Goal: Communication & Community: Share content

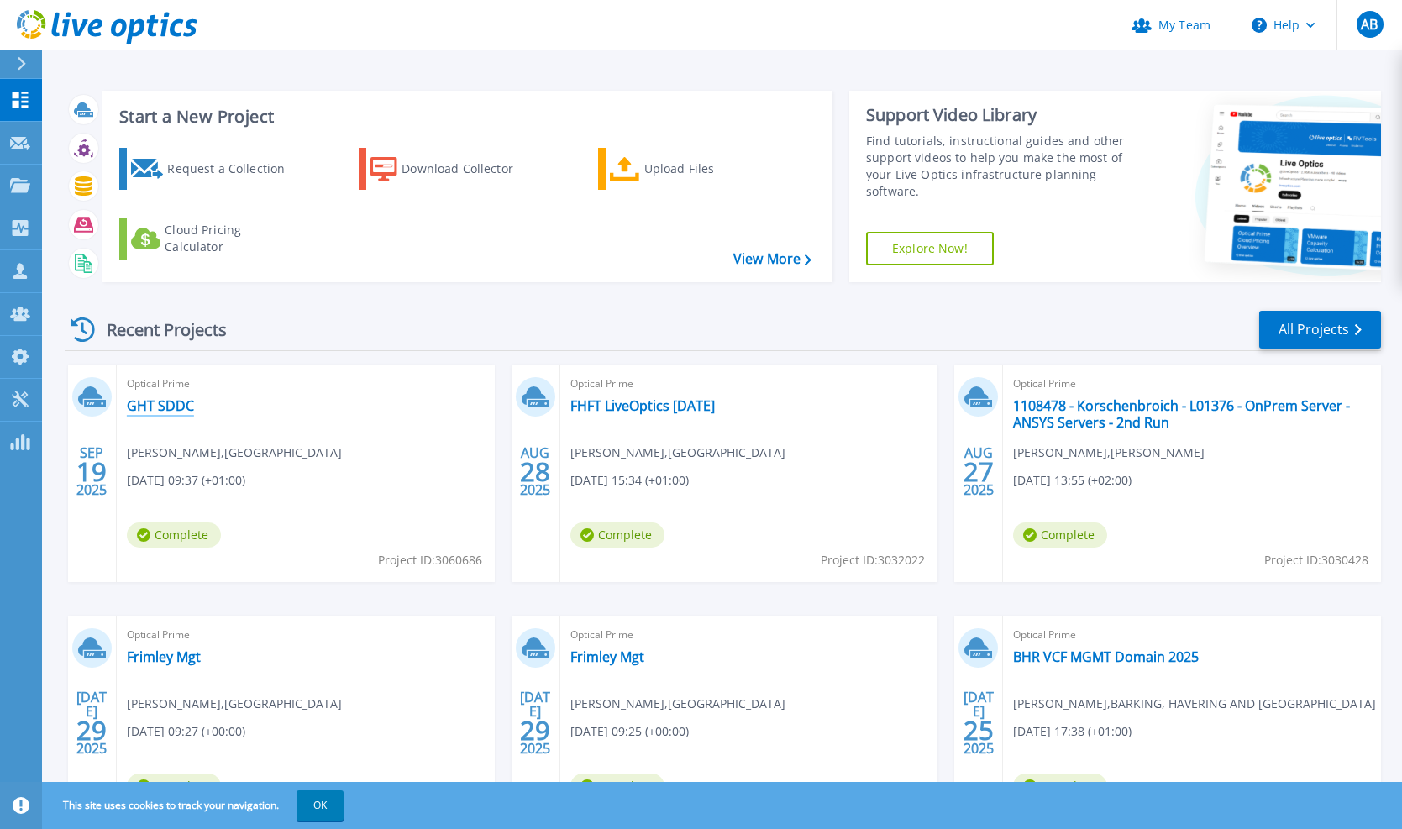
drag, startPoint x: 165, startPoint y: 406, endPoint x: 177, endPoint y: 406, distance: 12.6
click at [165, 406] on link "GHT SDDC" at bounding box center [160, 405] width 67 height 17
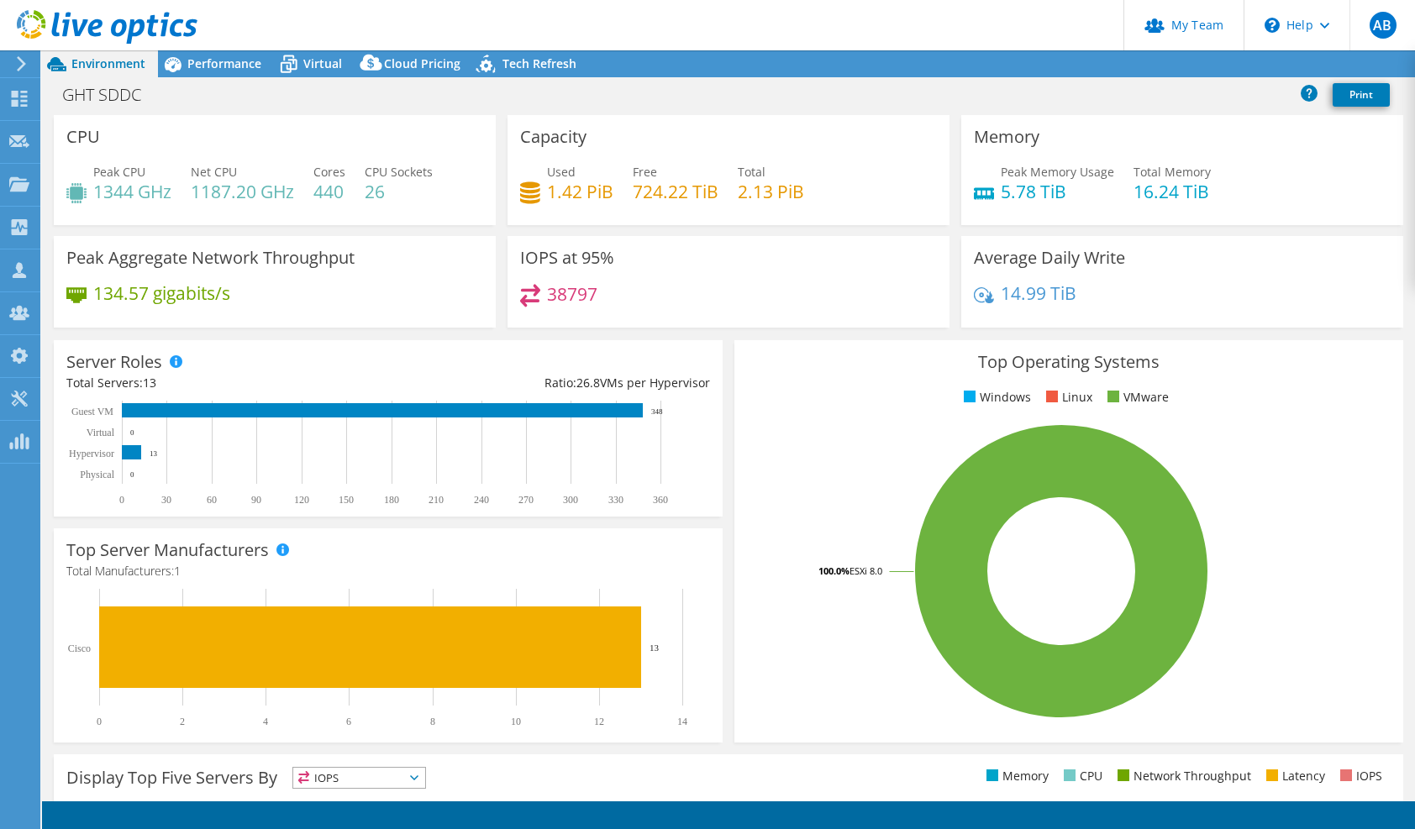
select select "EULondon"
select select "USD"
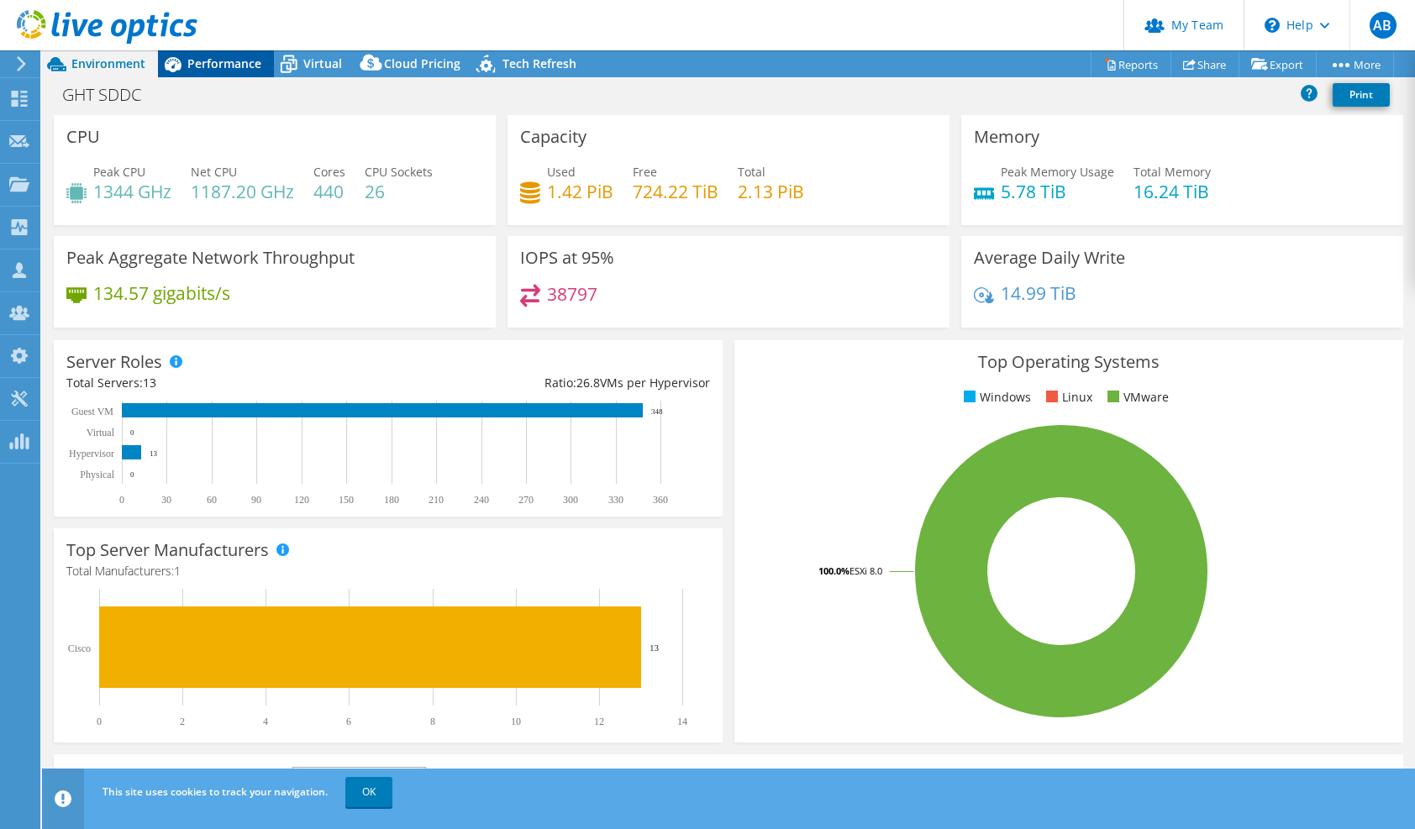
click at [213, 70] on span "Performance" at bounding box center [224, 63] width 74 height 16
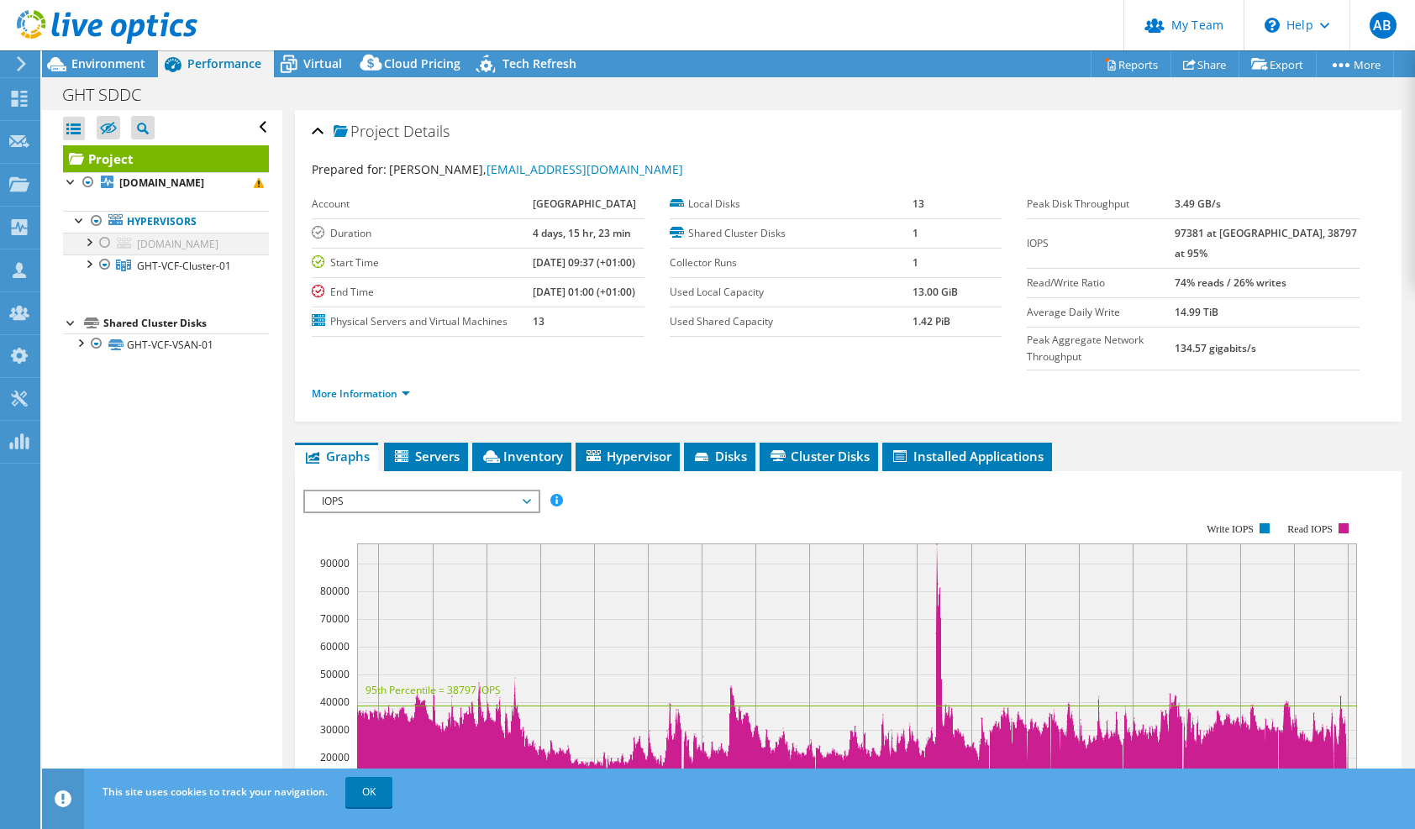
click at [85, 239] on div at bounding box center [88, 241] width 17 height 17
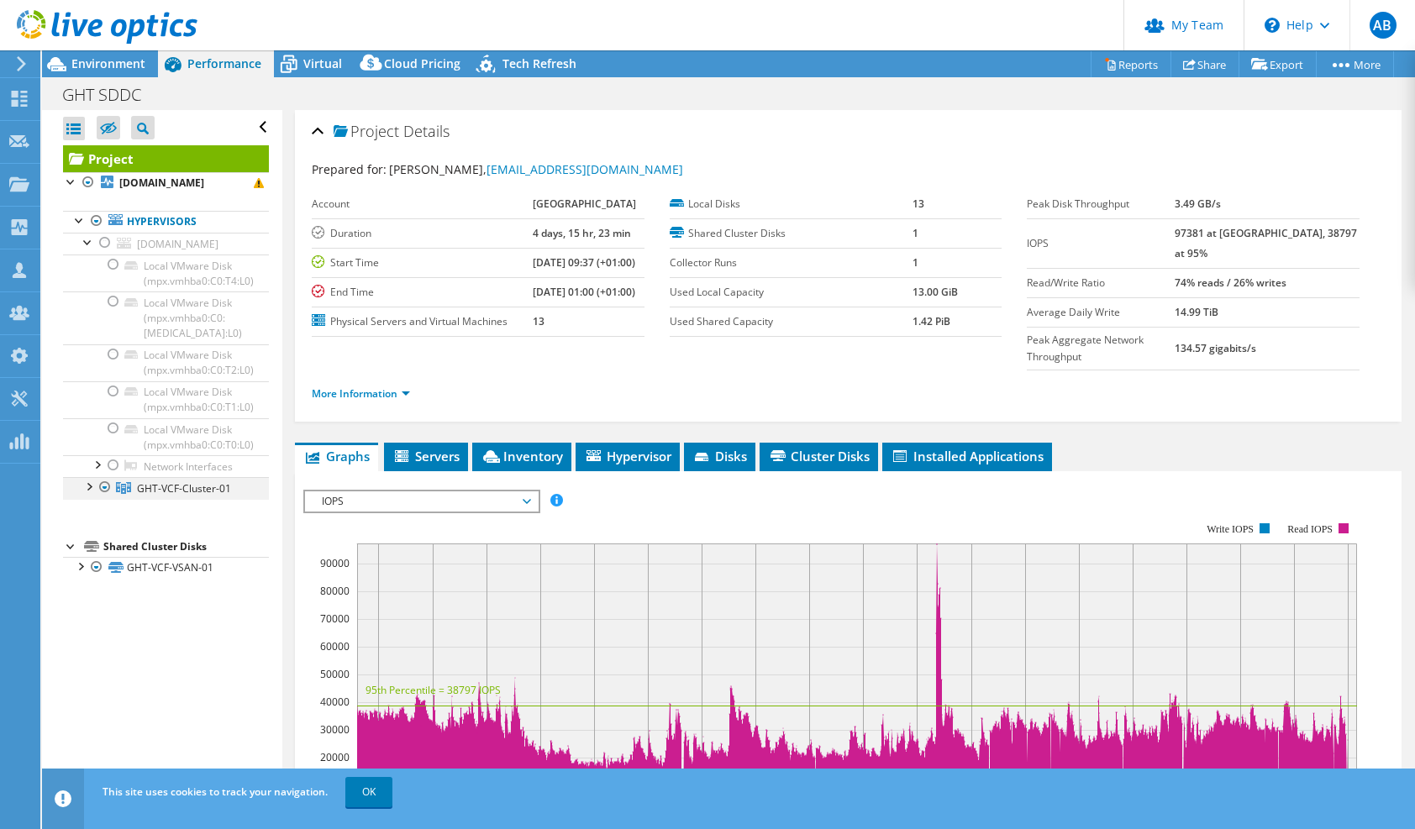
click at [89, 487] on div at bounding box center [88, 485] width 17 height 17
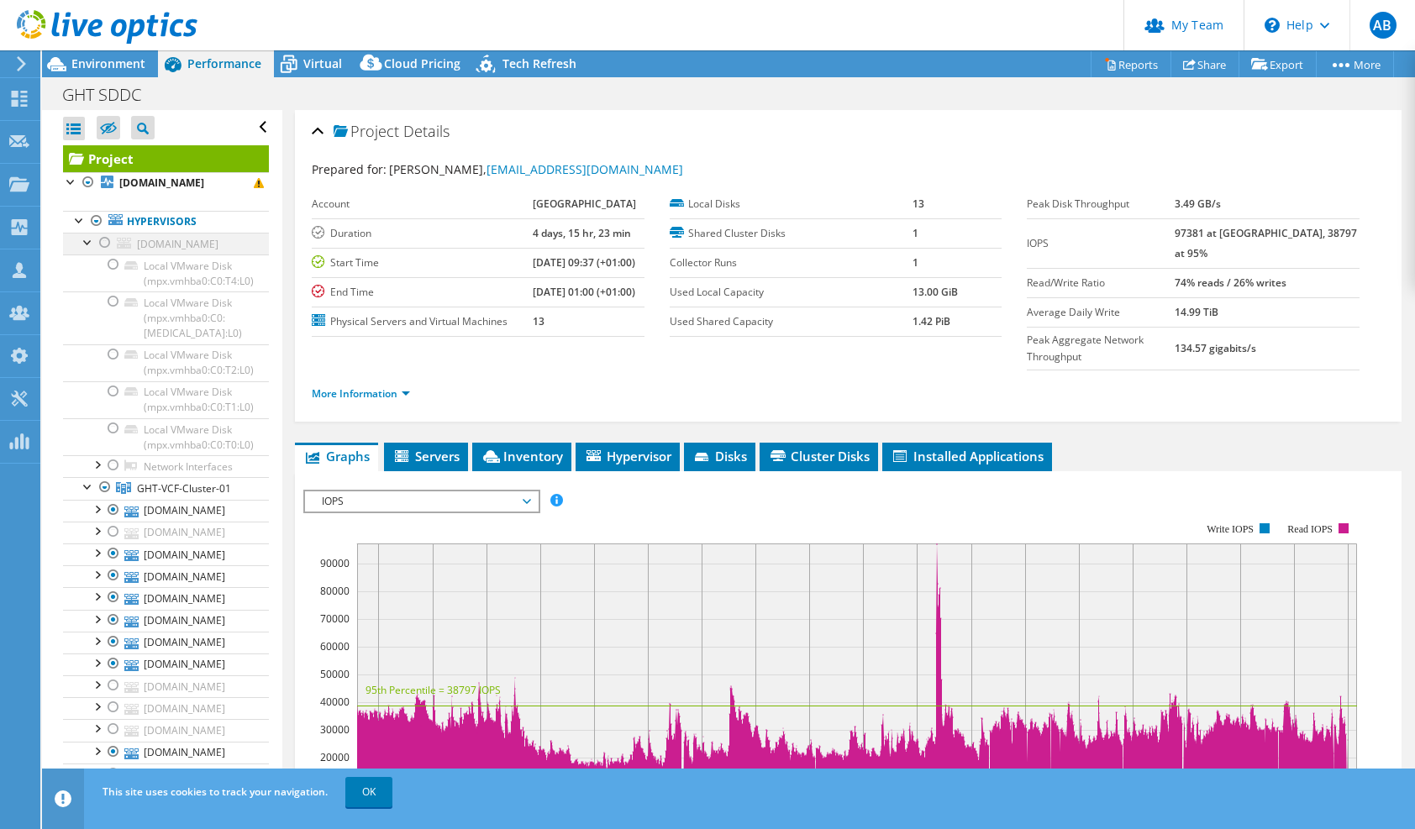
click at [87, 246] on div at bounding box center [88, 241] width 17 height 17
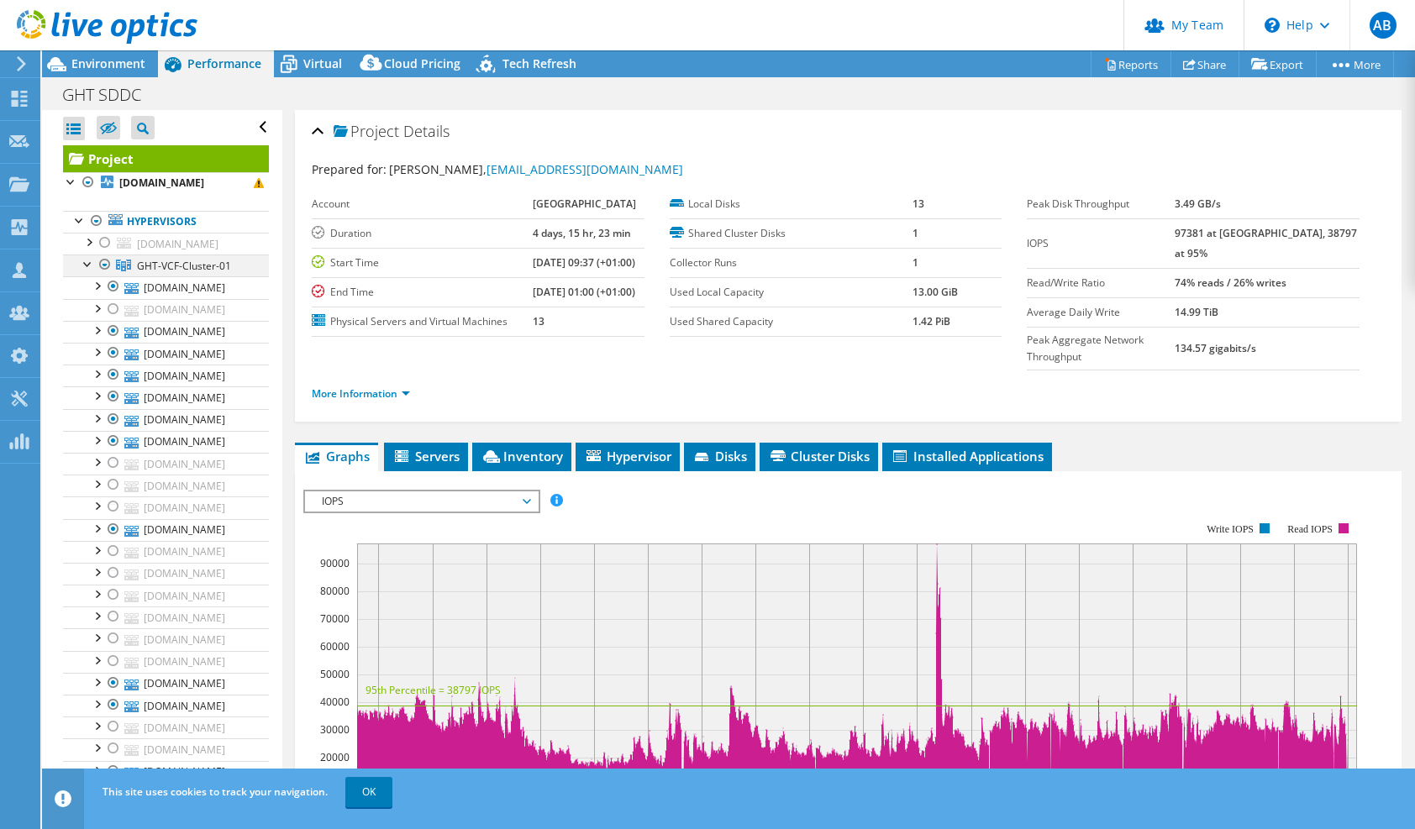
click at [101, 275] on div at bounding box center [105, 265] width 17 height 20
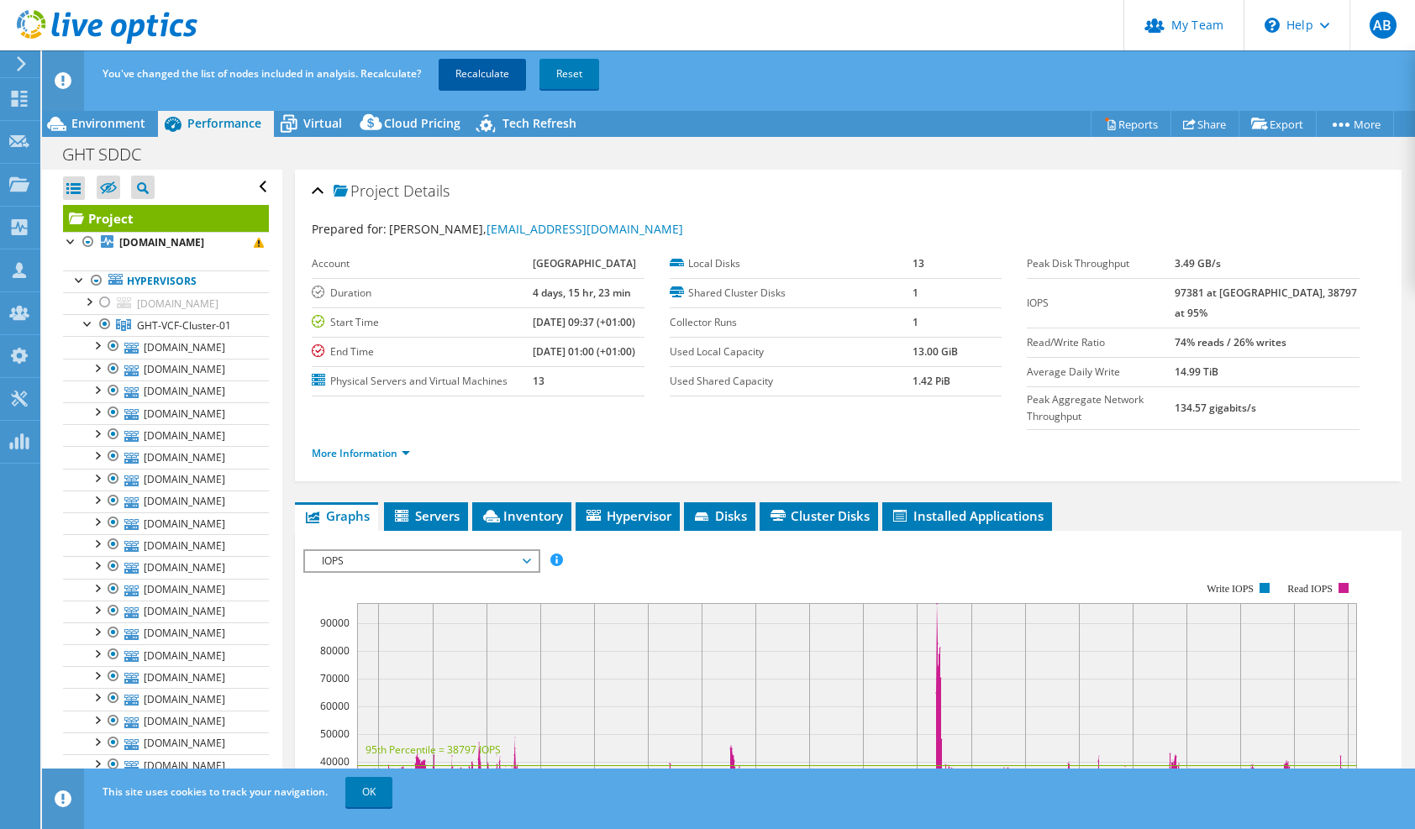
click at [471, 63] on link "Recalculate" at bounding box center [482, 74] width 87 height 30
click at [371, 798] on link "OK" at bounding box center [368, 792] width 47 height 30
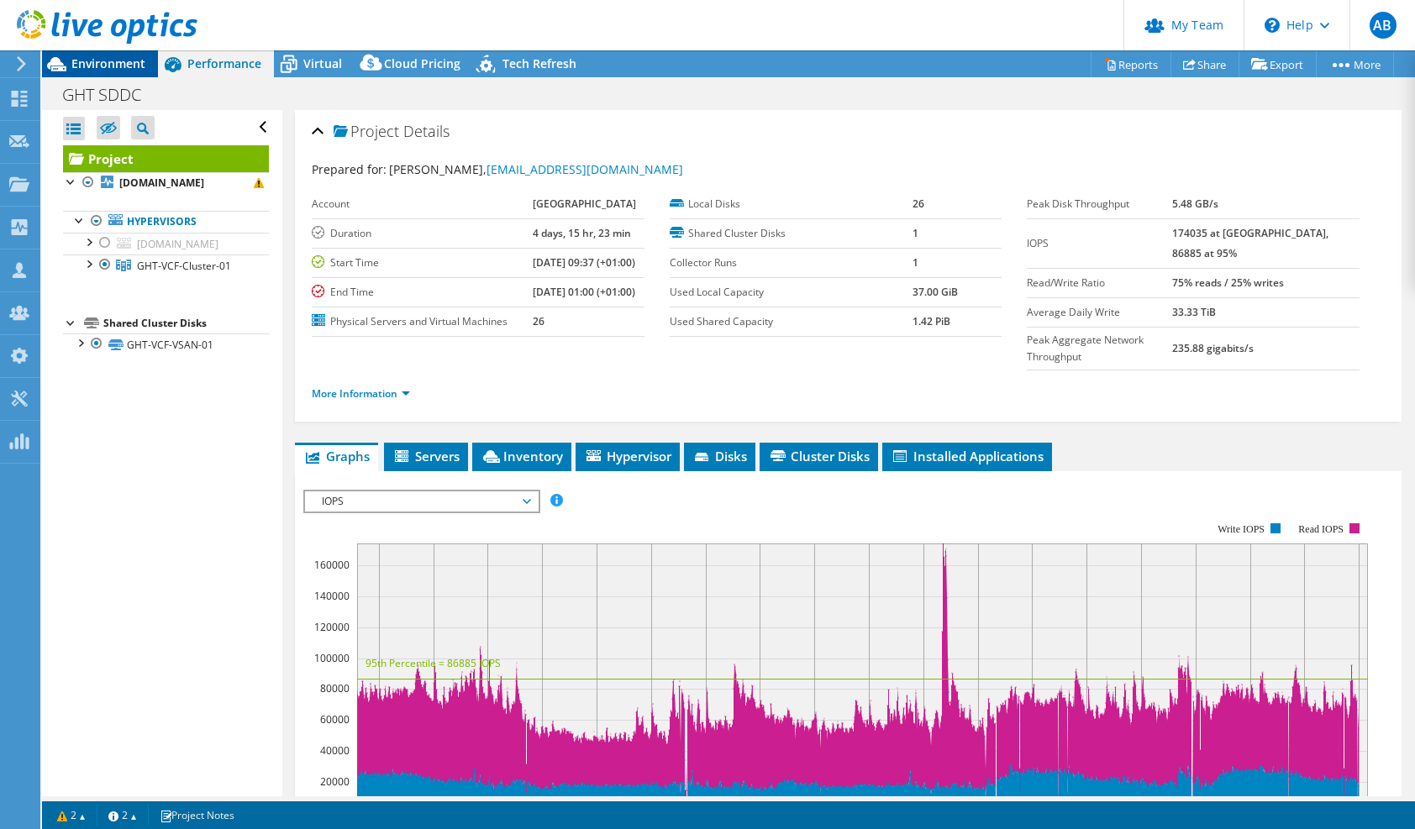
click at [129, 61] on span "Environment" at bounding box center [108, 63] width 74 height 16
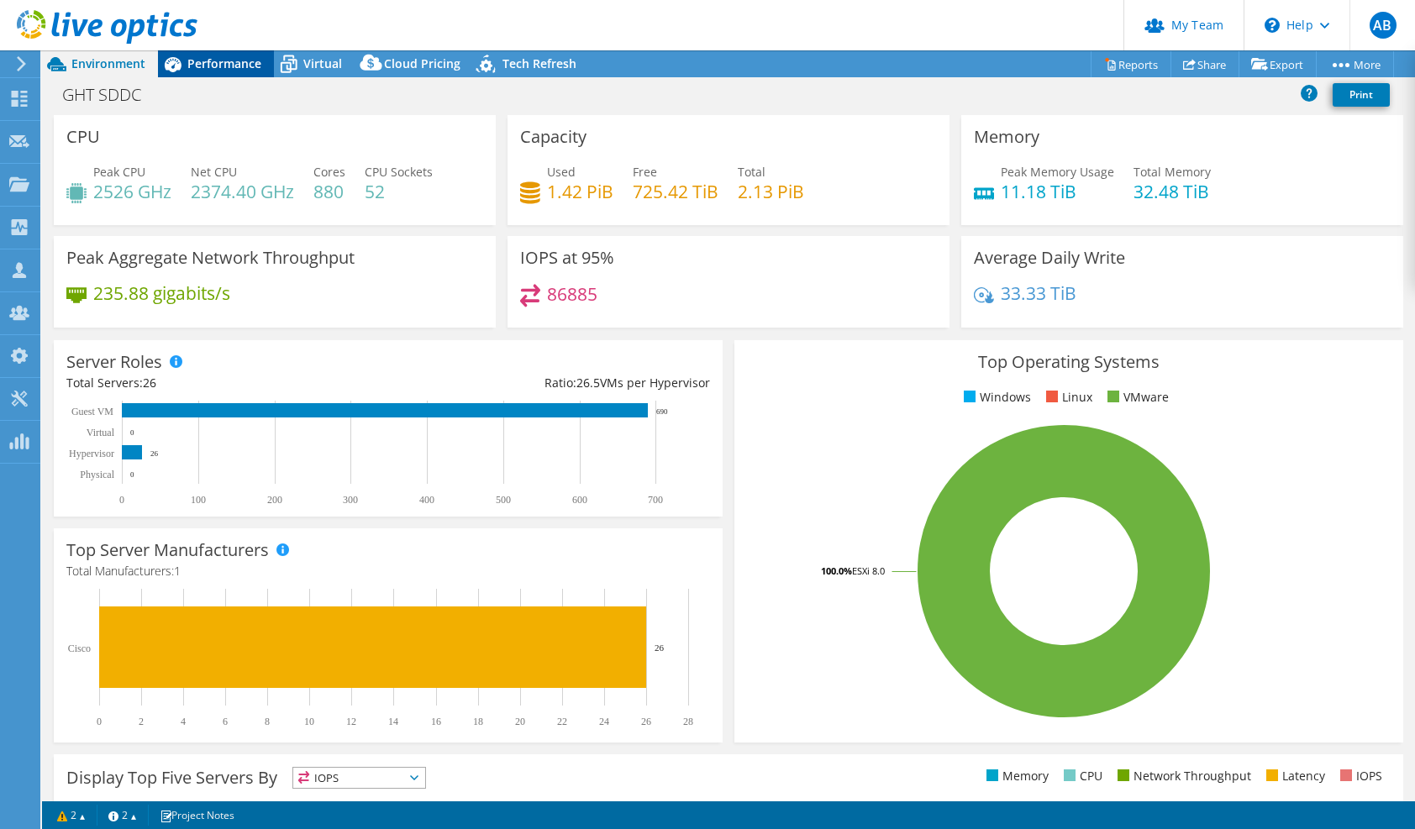
click at [229, 66] on span "Performance" at bounding box center [224, 63] width 74 height 16
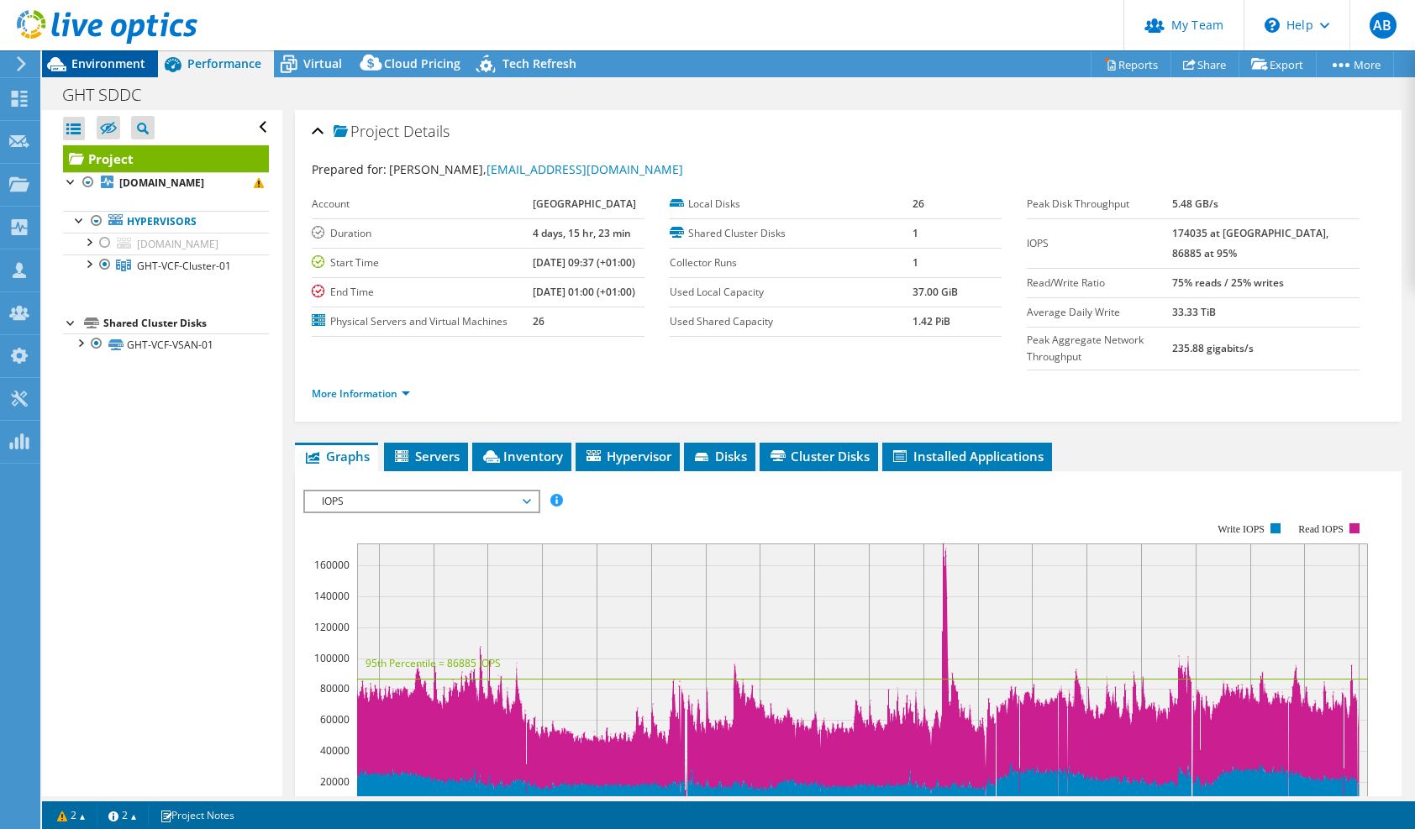
click at [103, 66] on span "Environment" at bounding box center [108, 63] width 74 height 16
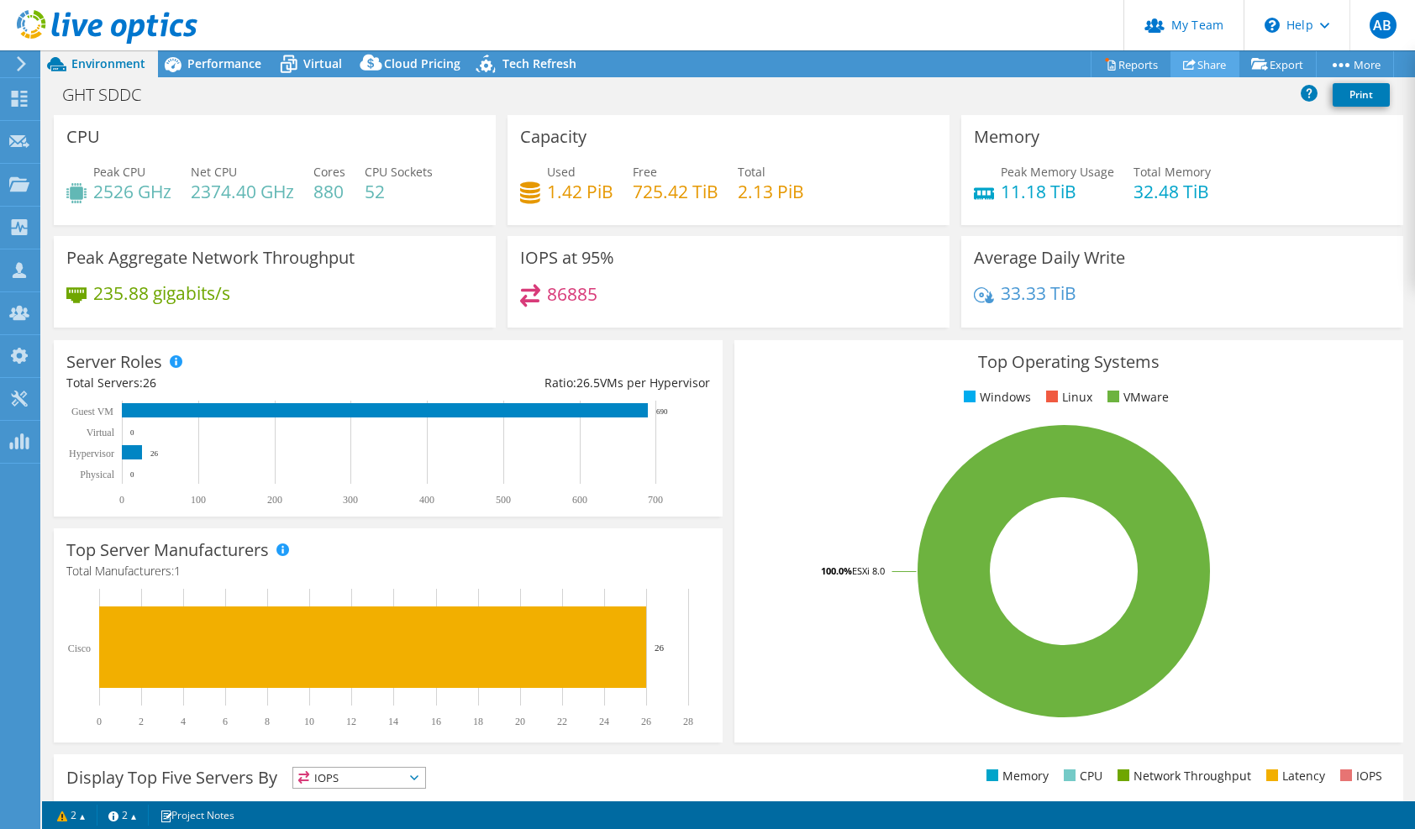
click at [1194, 61] on link "Share" at bounding box center [1205, 64] width 69 height 26
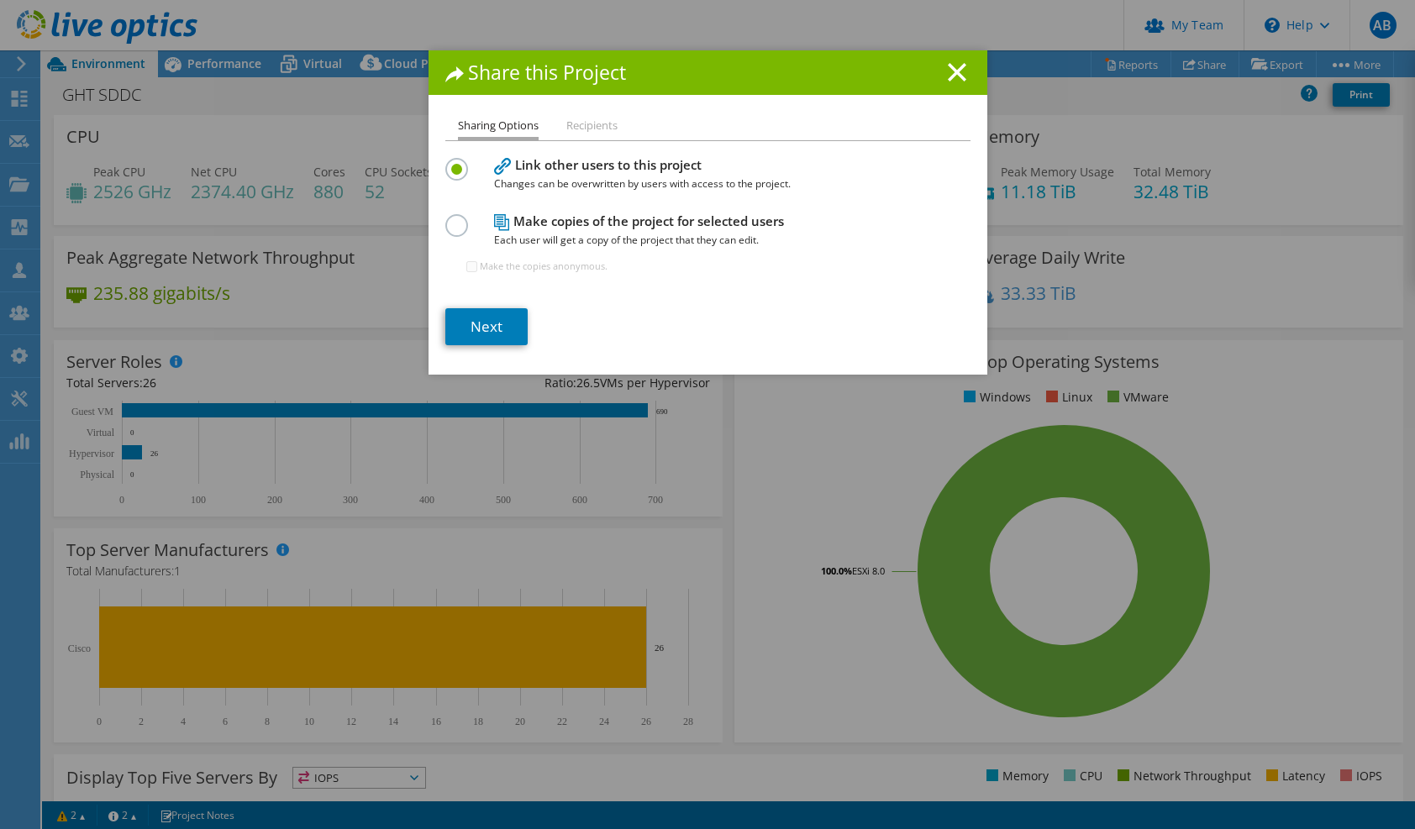
click at [452, 218] on label at bounding box center [459, 216] width 29 height 4
click at [0, 0] on input "radio" at bounding box center [0, 0] width 0 height 0
click at [476, 321] on link "Next" at bounding box center [486, 326] width 82 height 37
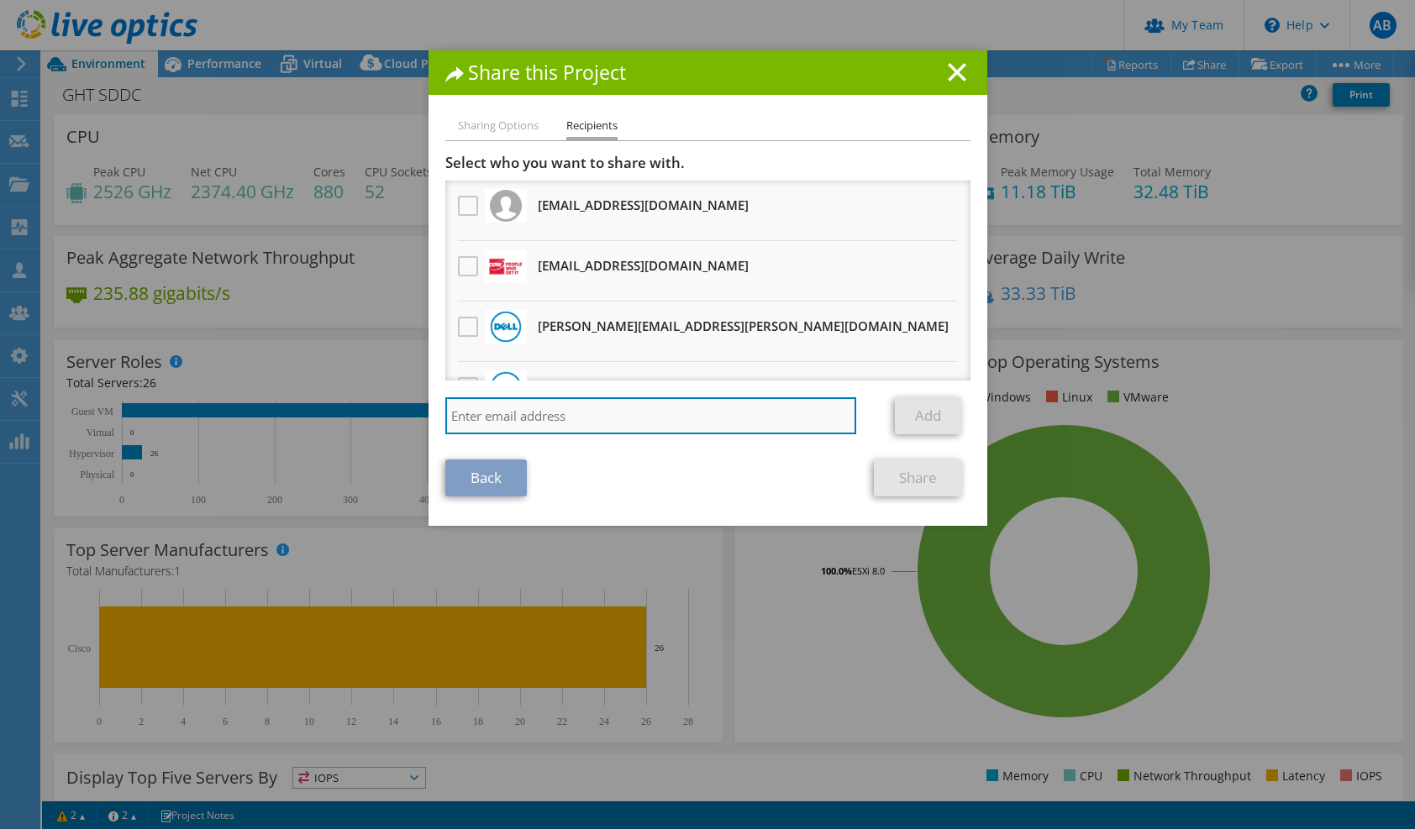
click at [524, 404] on input "search" at bounding box center [651, 415] width 412 height 37
click at [481, 419] on input "[PERSON_NAME][EMAIL_ADDRESS][DOMAIN_NAME]" at bounding box center [651, 415] width 412 height 37
type input "[PERSON_NAME][EMAIL_ADDRESS][DOMAIN_NAME]"
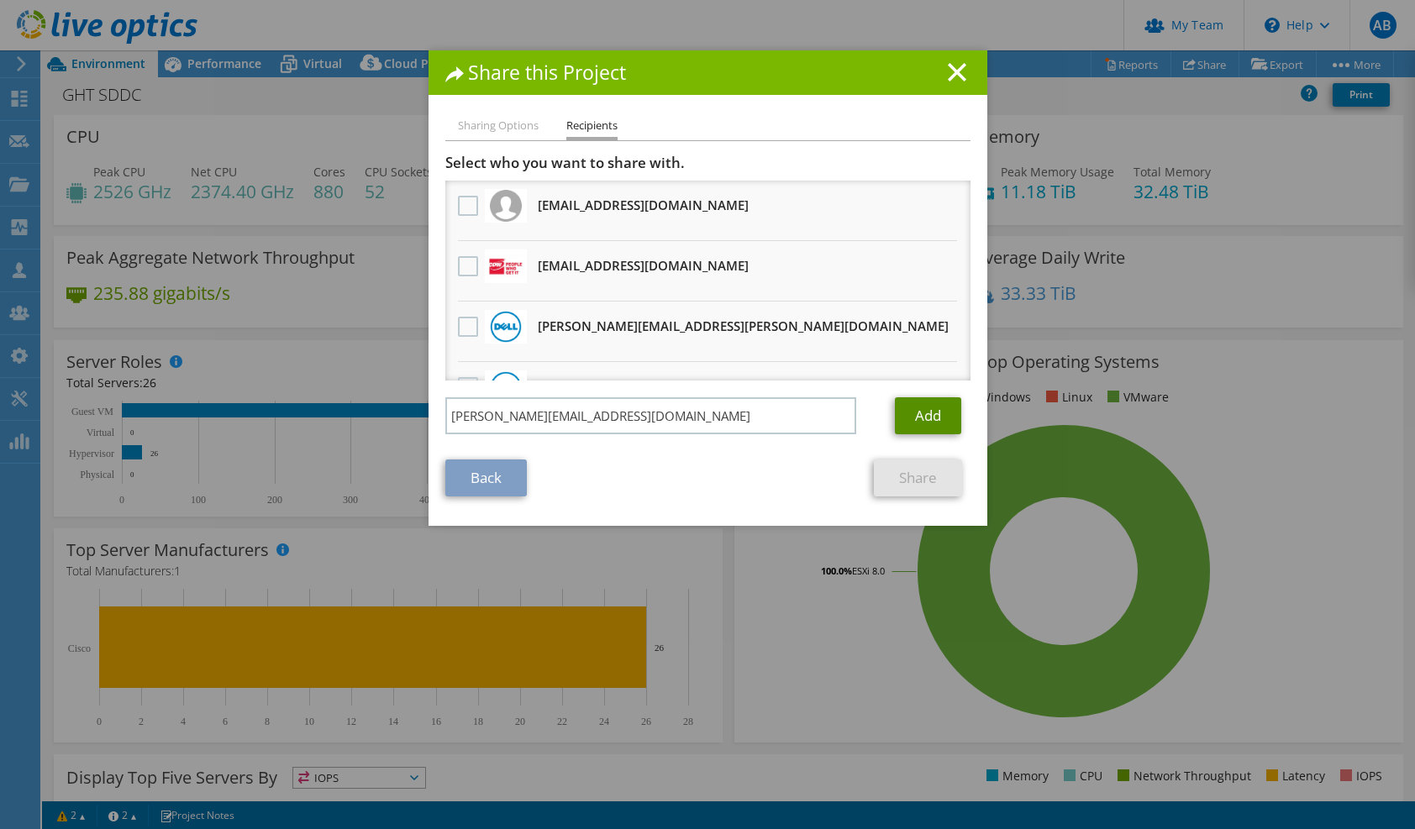
click at [913, 418] on link "Add" at bounding box center [928, 415] width 66 height 37
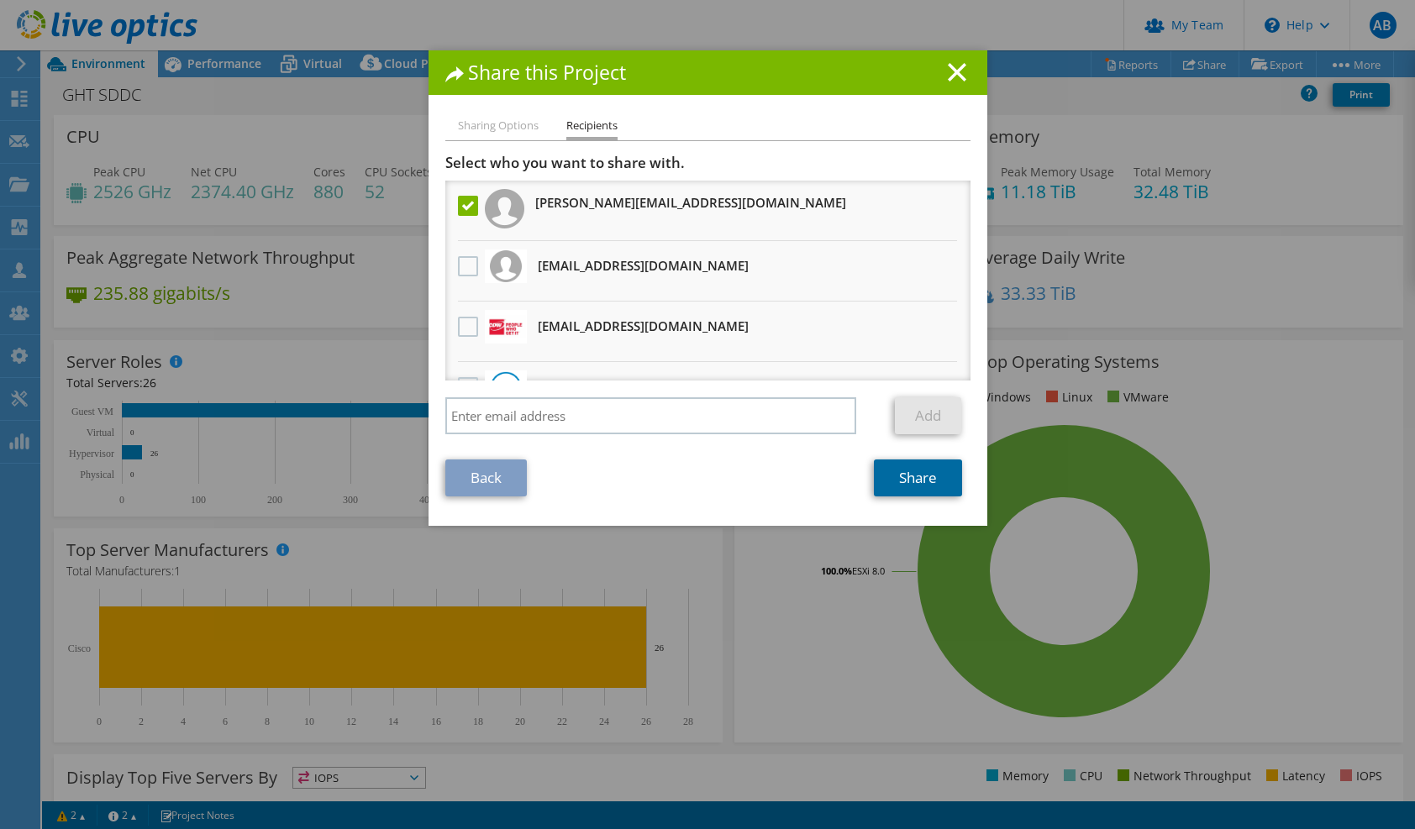
click at [913, 484] on link "Share" at bounding box center [918, 478] width 88 height 37
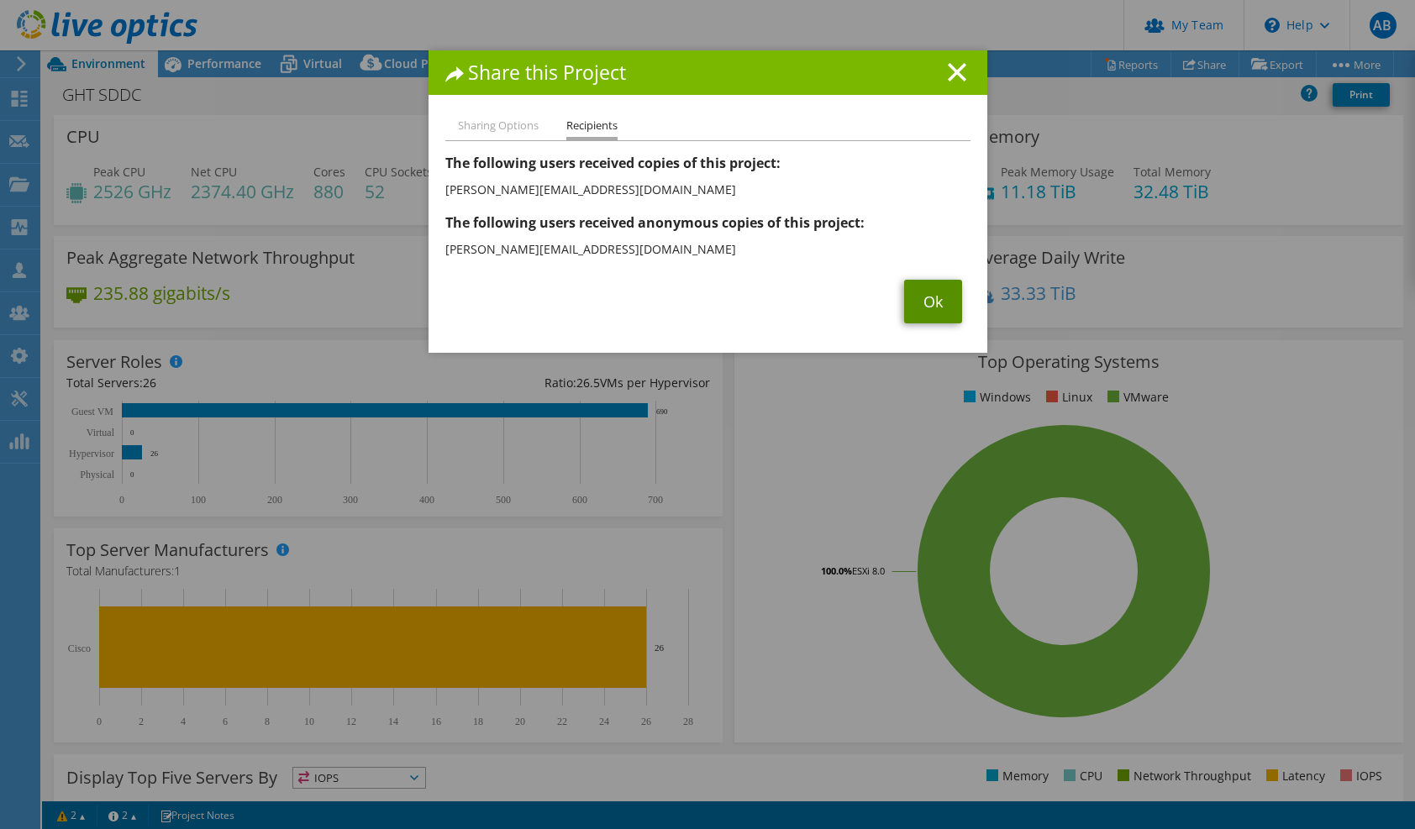
click at [945, 306] on link "Ok" at bounding box center [933, 302] width 58 height 44
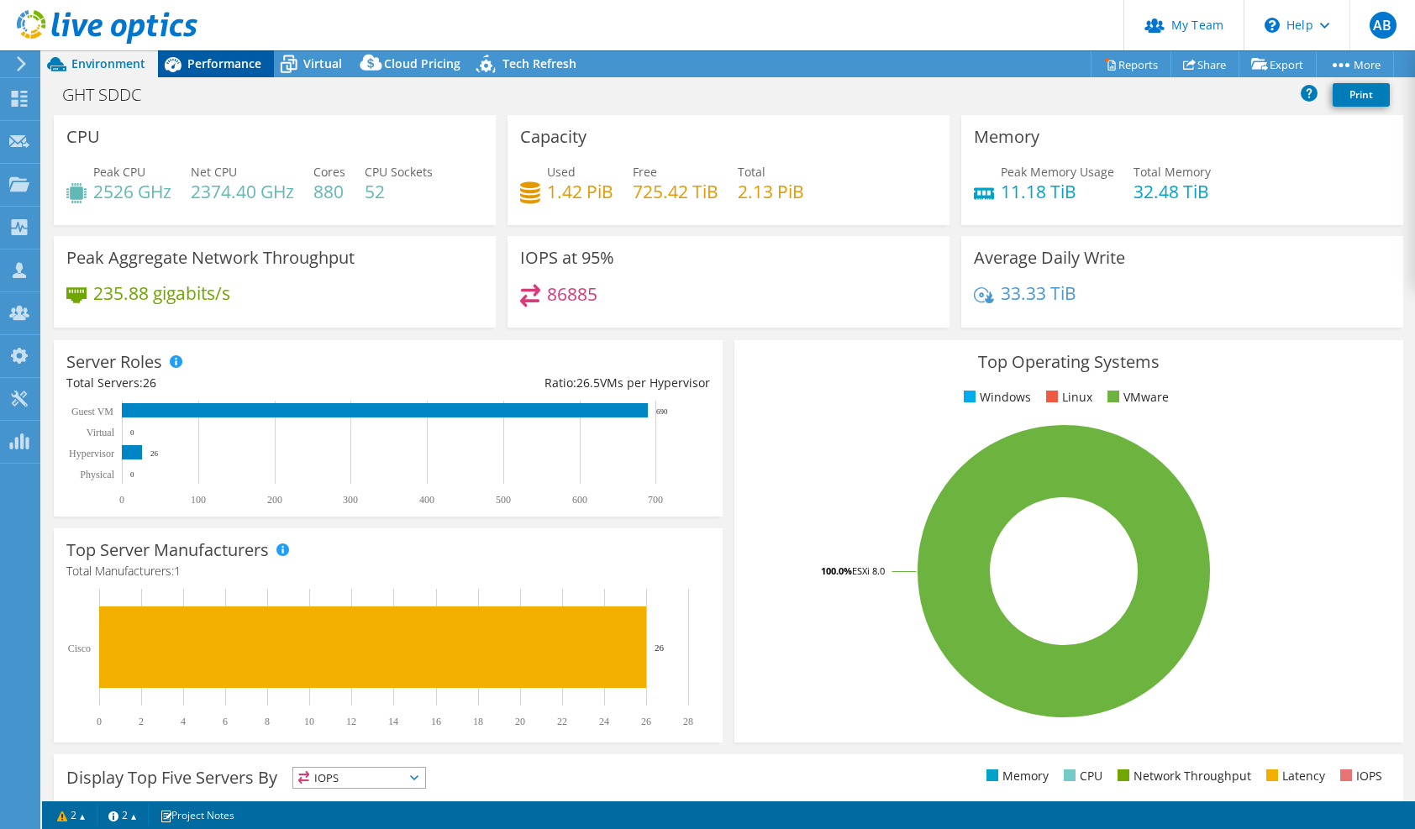
click at [256, 61] on span "Performance" at bounding box center [224, 63] width 74 height 16
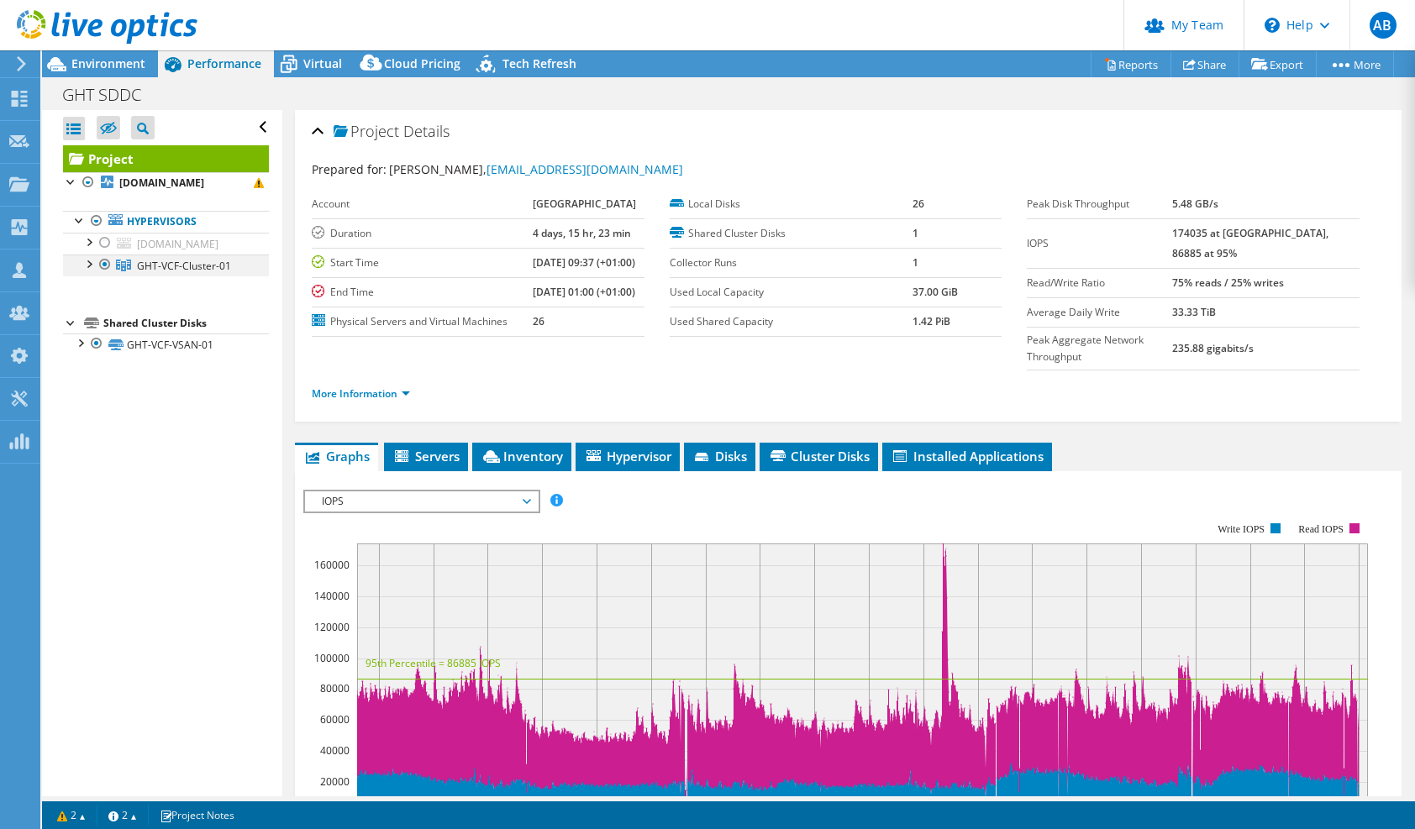
click at [87, 271] on div at bounding box center [88, 263] width 17 height 17
